Goal: Information Seeking & Learning: Learn about a topic

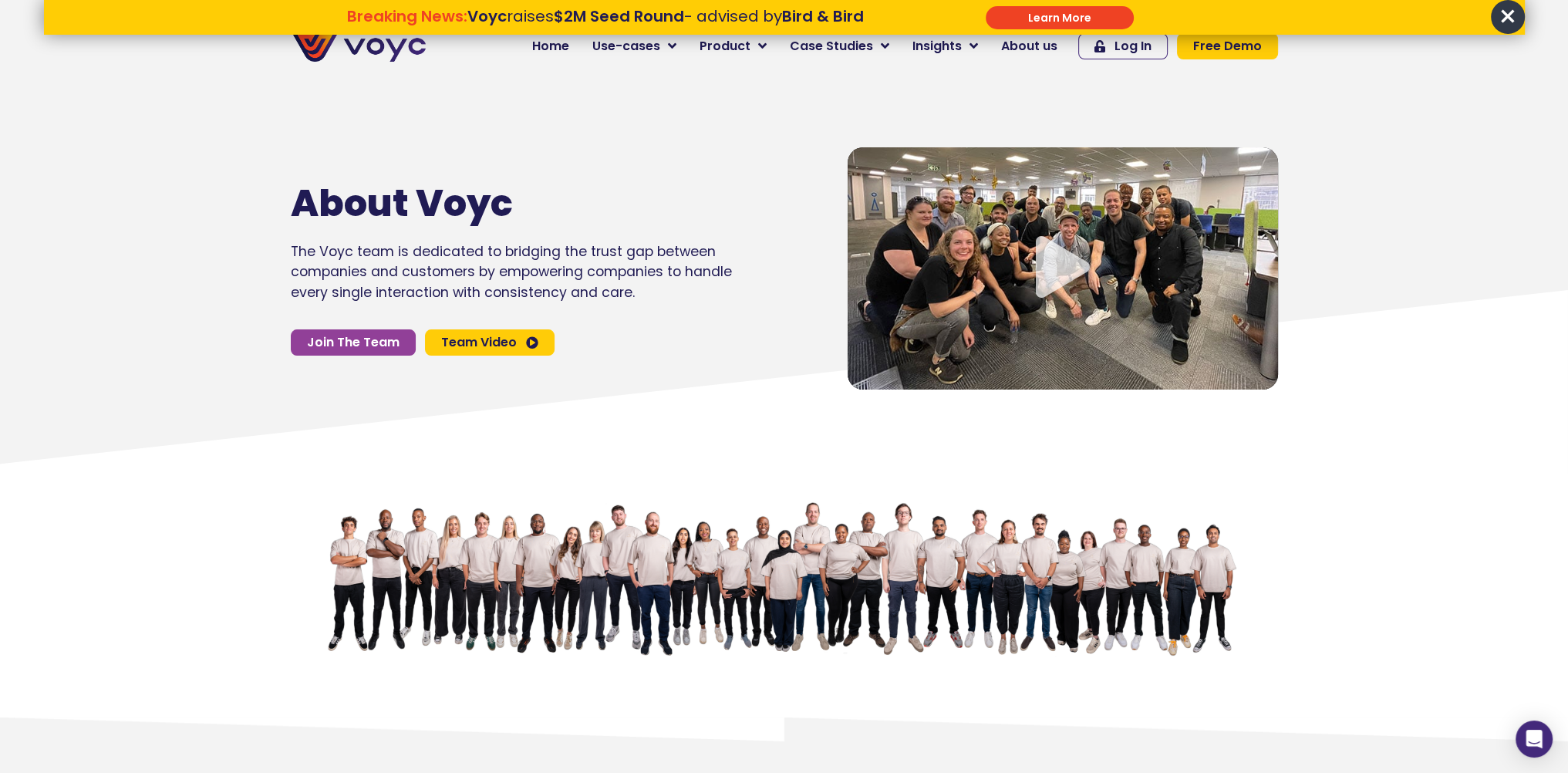
scroll to position [1012, 0]
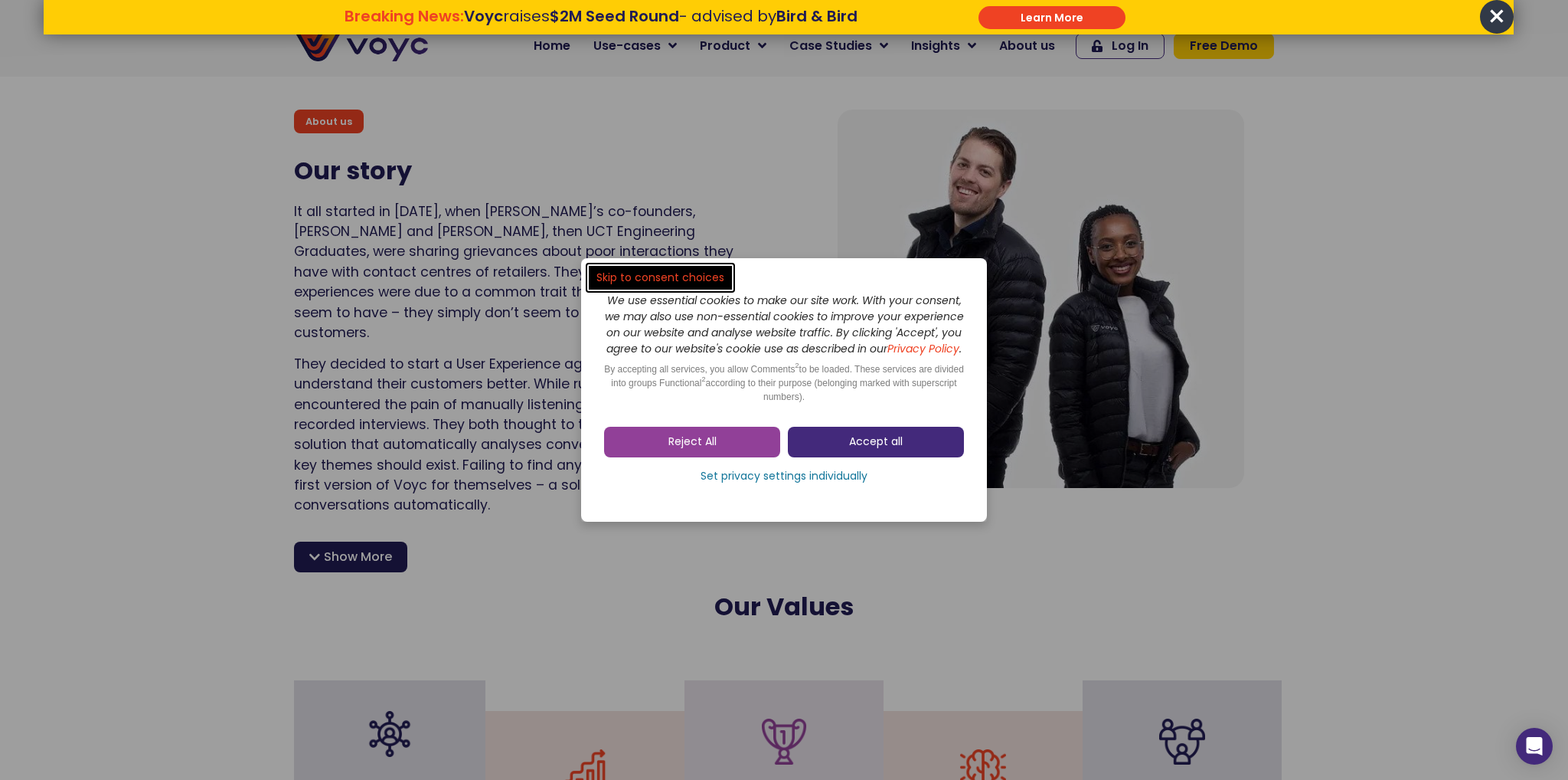
click at [825, 450] on link "Accept all" at bounding box center [875, 442] width 176 height 31
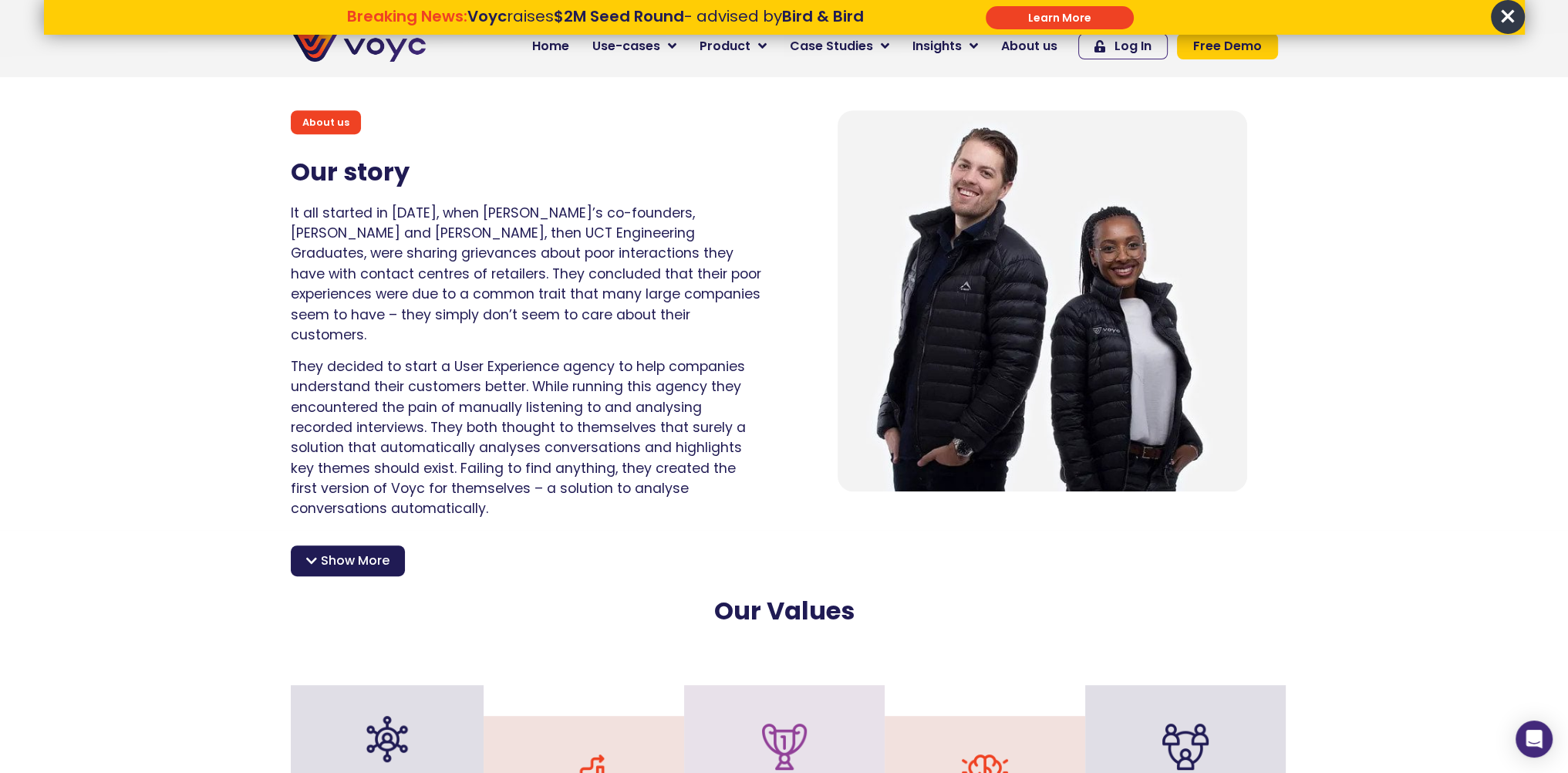
click at [1545, 102] on section "About us Our story It all started in [DATE], when [PERSON_NAME]’s co-founders, …" at bounding box center [784, 282] width 1568 height 497
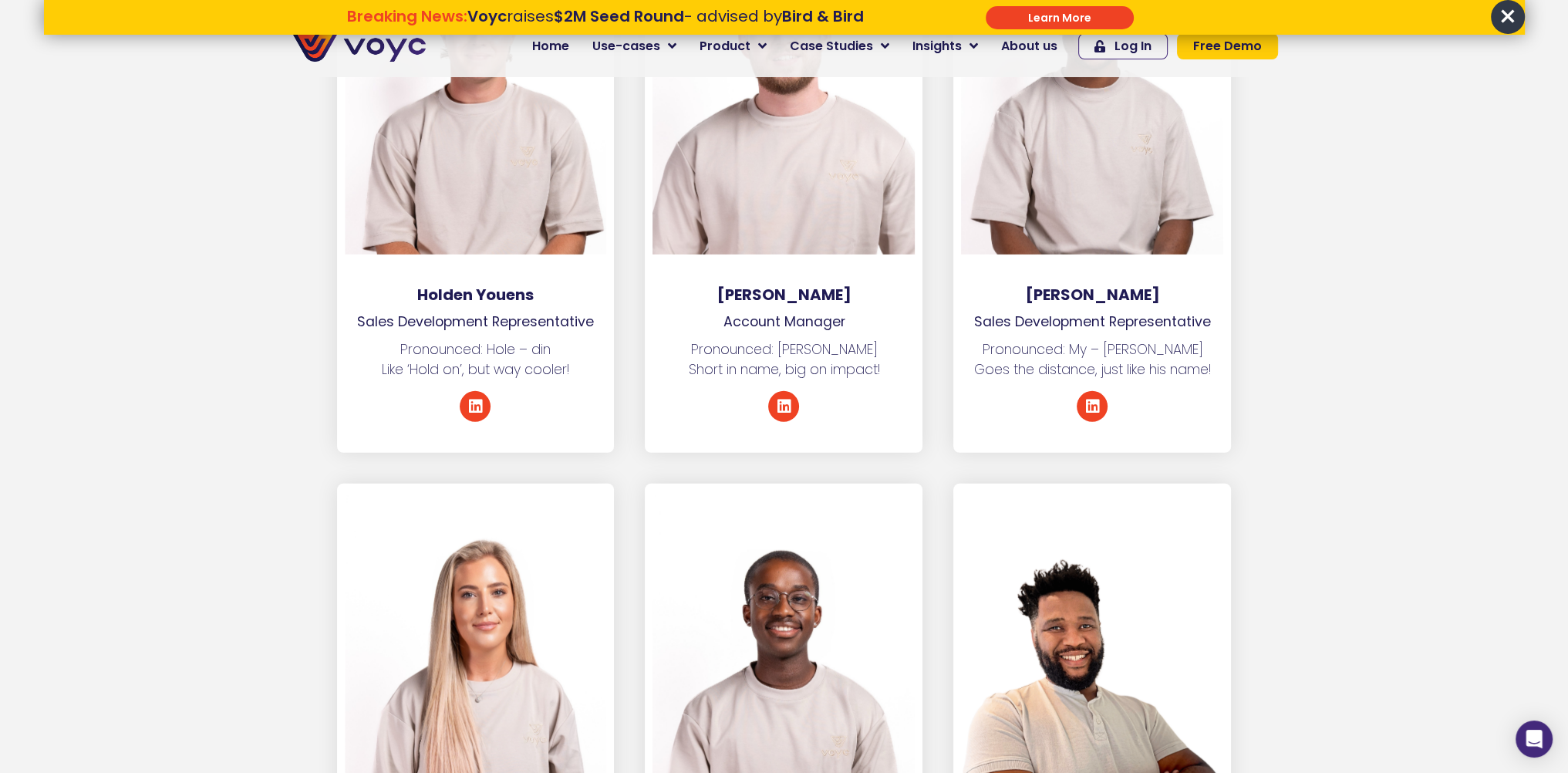
scroll to position [0, 0]
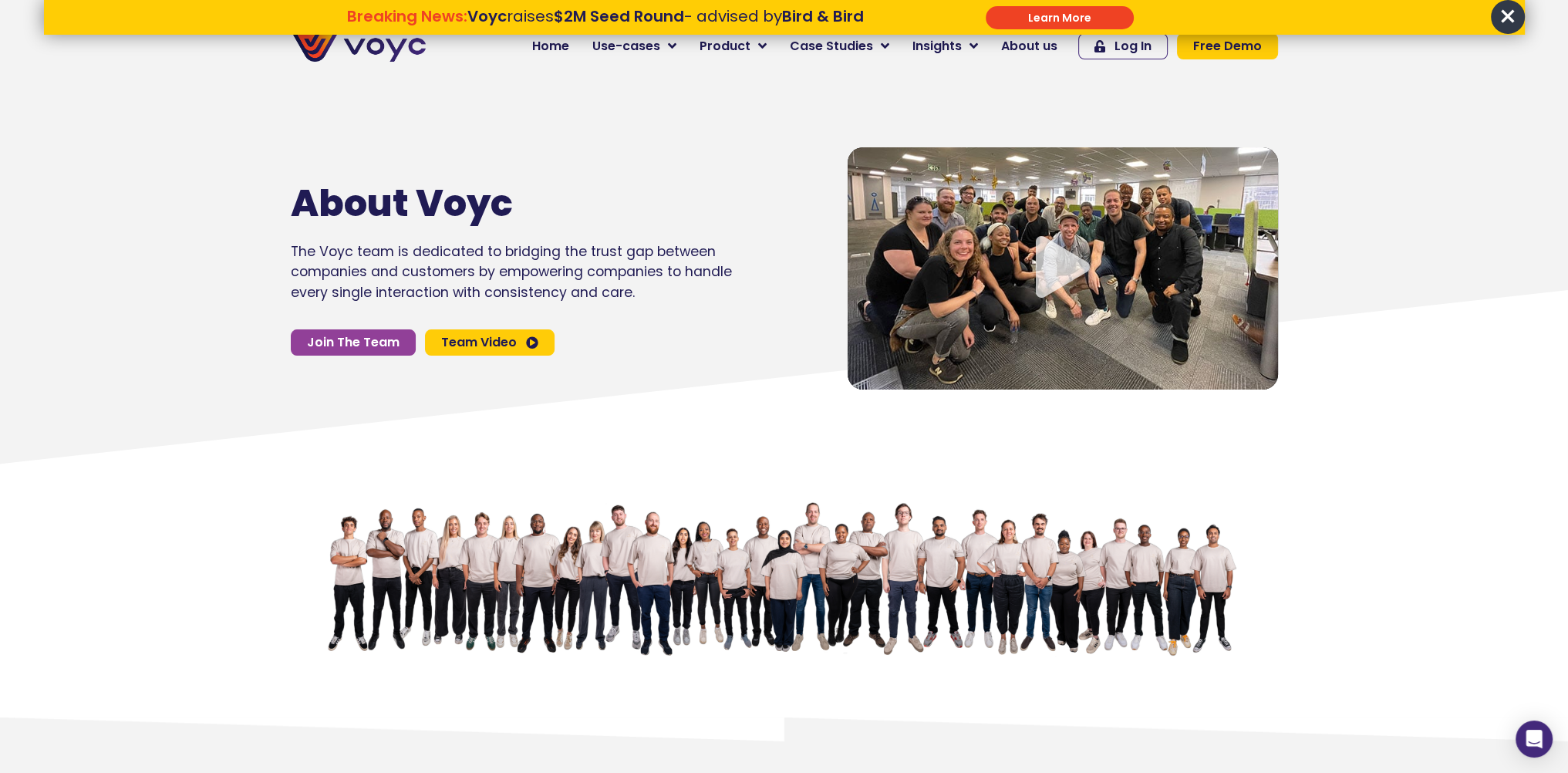
click at [1305, 421] on icon at bounding box center [783, 383] width 1569 height 186
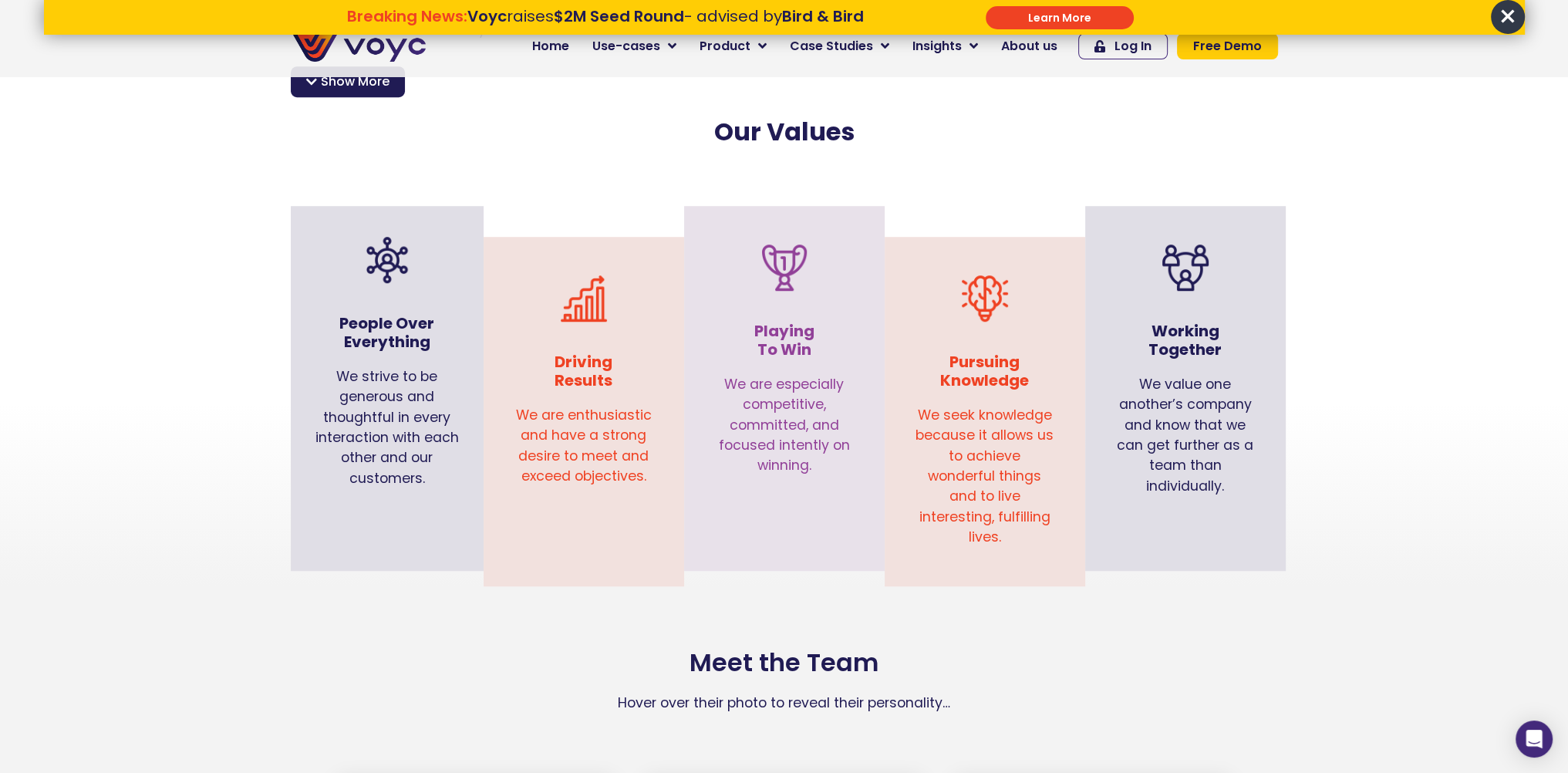
scroll to position [1558, 0]
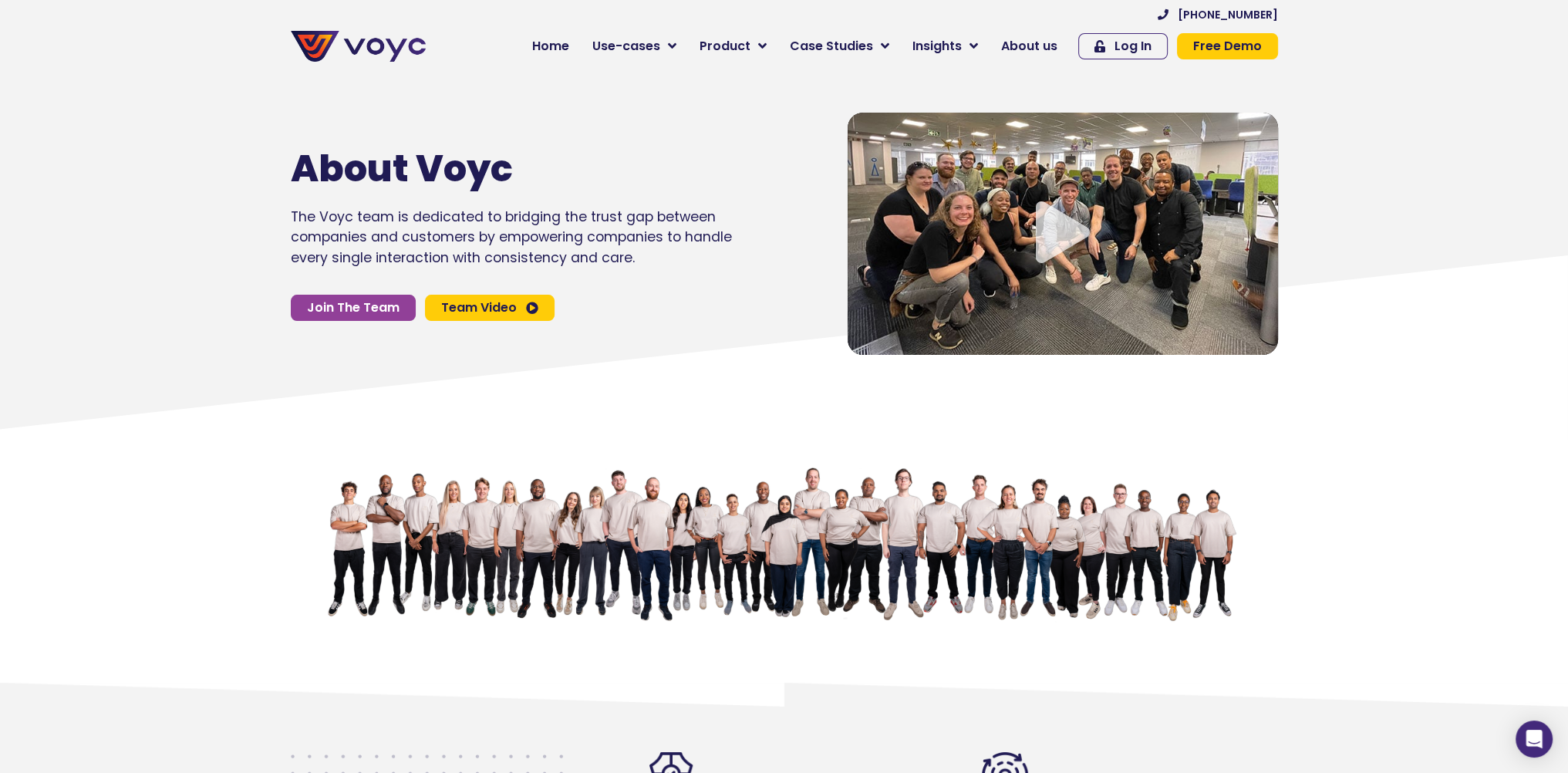
drag, startPoint x: 759, startPoint y: 315, endPoint x: 767, endPoint y: 330, distance: 17.0
click at [767, 330] on div "About Voyc The Voyc team is dedicated to bridging the trust gap between compani…" at bounding box center [554, 234] width 542 height 258
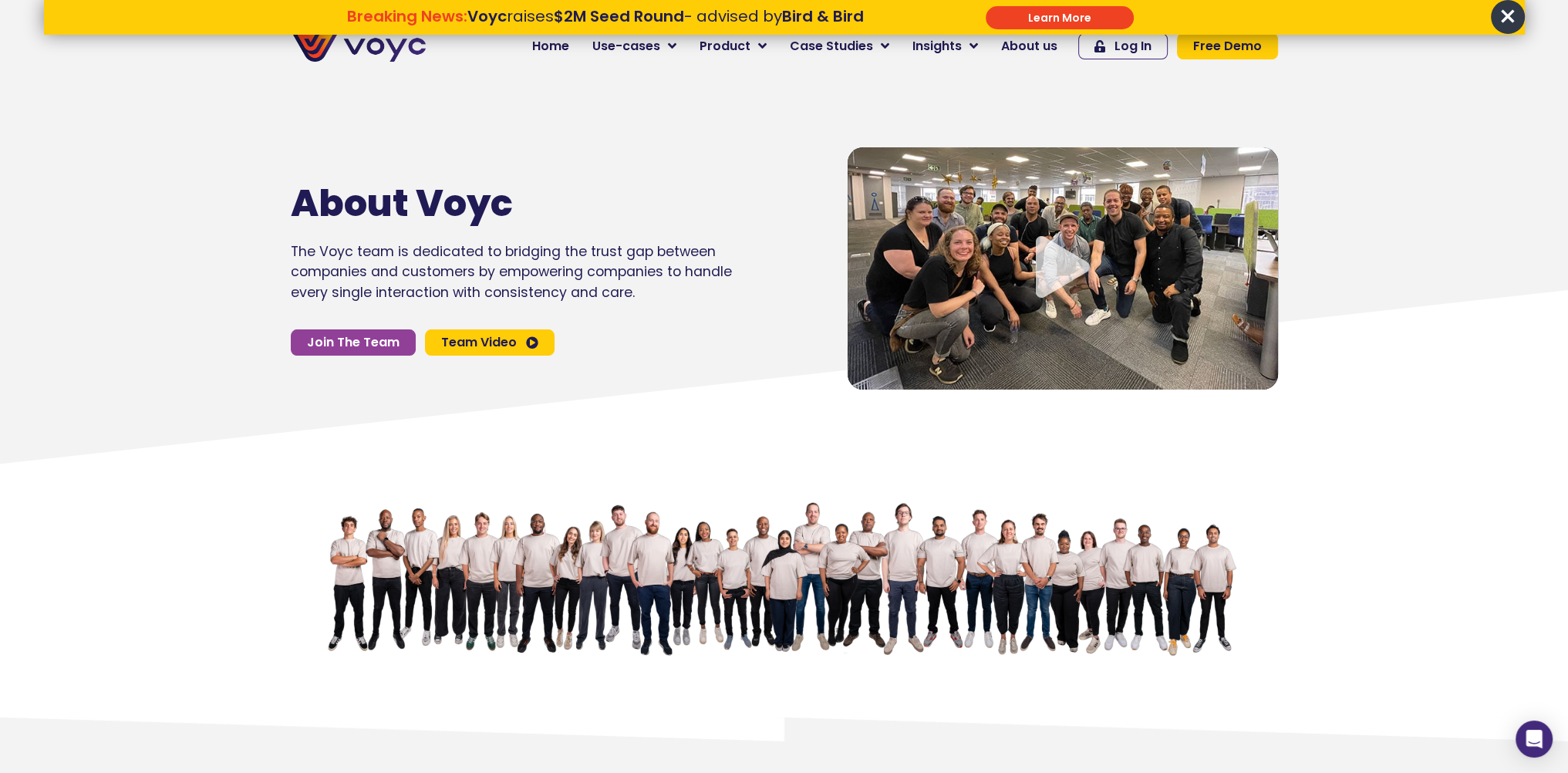
click at [619, 124] on section "About Voyc The Voyc team is dedicated to bridging the trust gap between compani…" at bounding box center [784, 253] width 1568 height 443
click at [522, 353] on link "Team Video" at bounding box center [489, 343] width 130 height 27
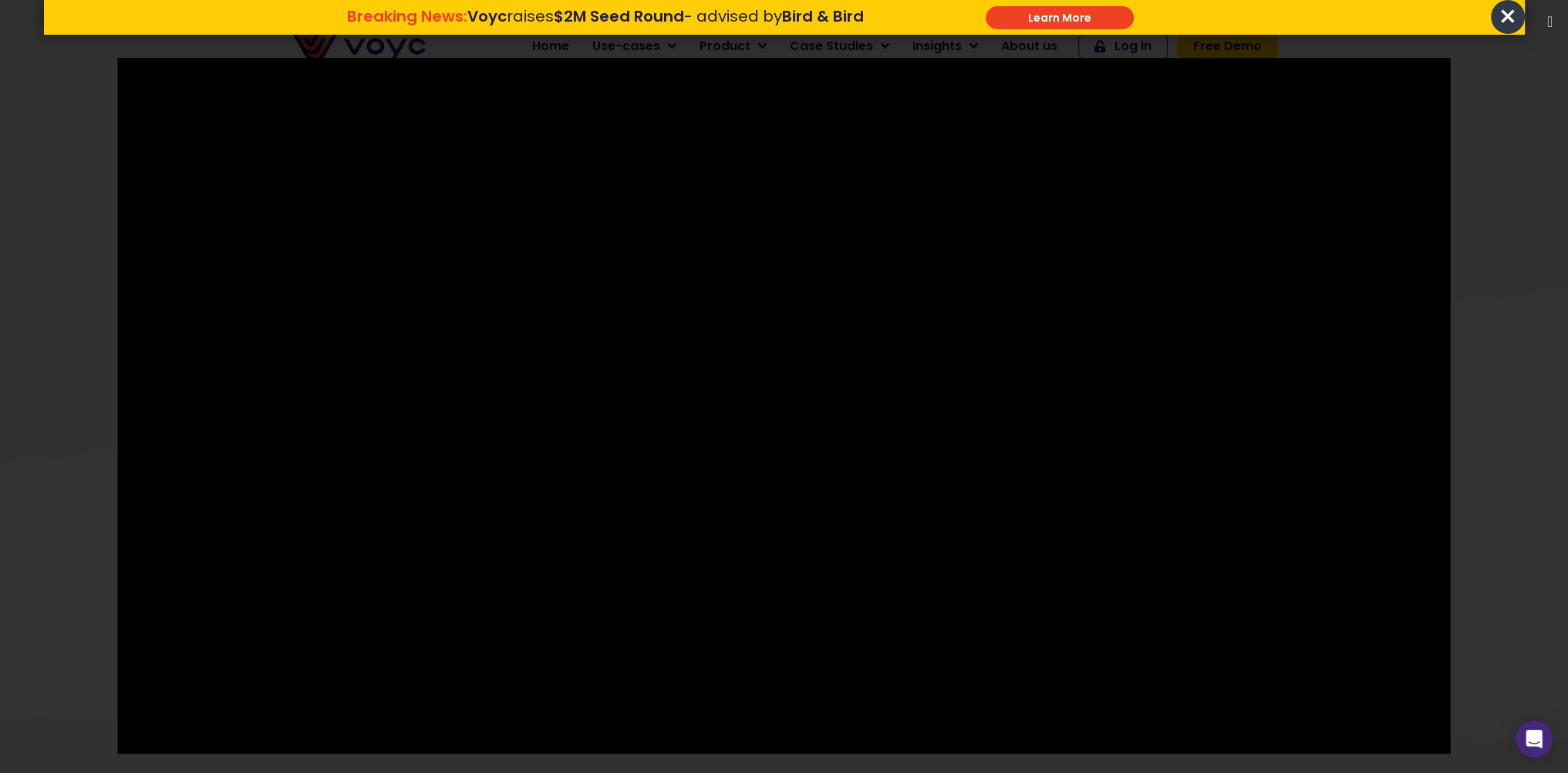
click at [1514, 24] on span "×" at bounding box center [1509, 17] width 34 height 34
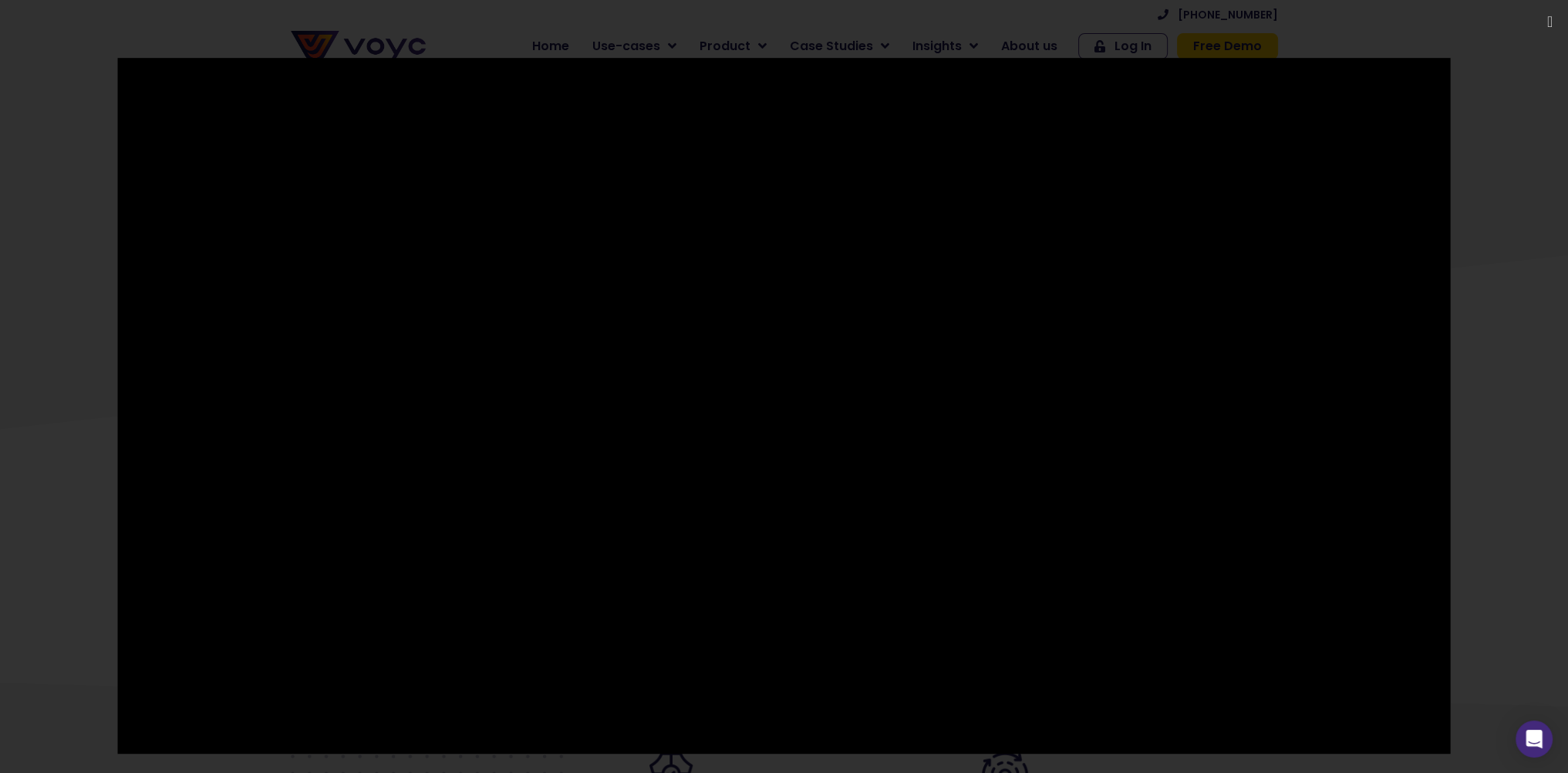
click at [21, 116] on div at bounding box center [784, 386] width 1568 height 657
